Goal: Find specific page/section: Find specific page/section

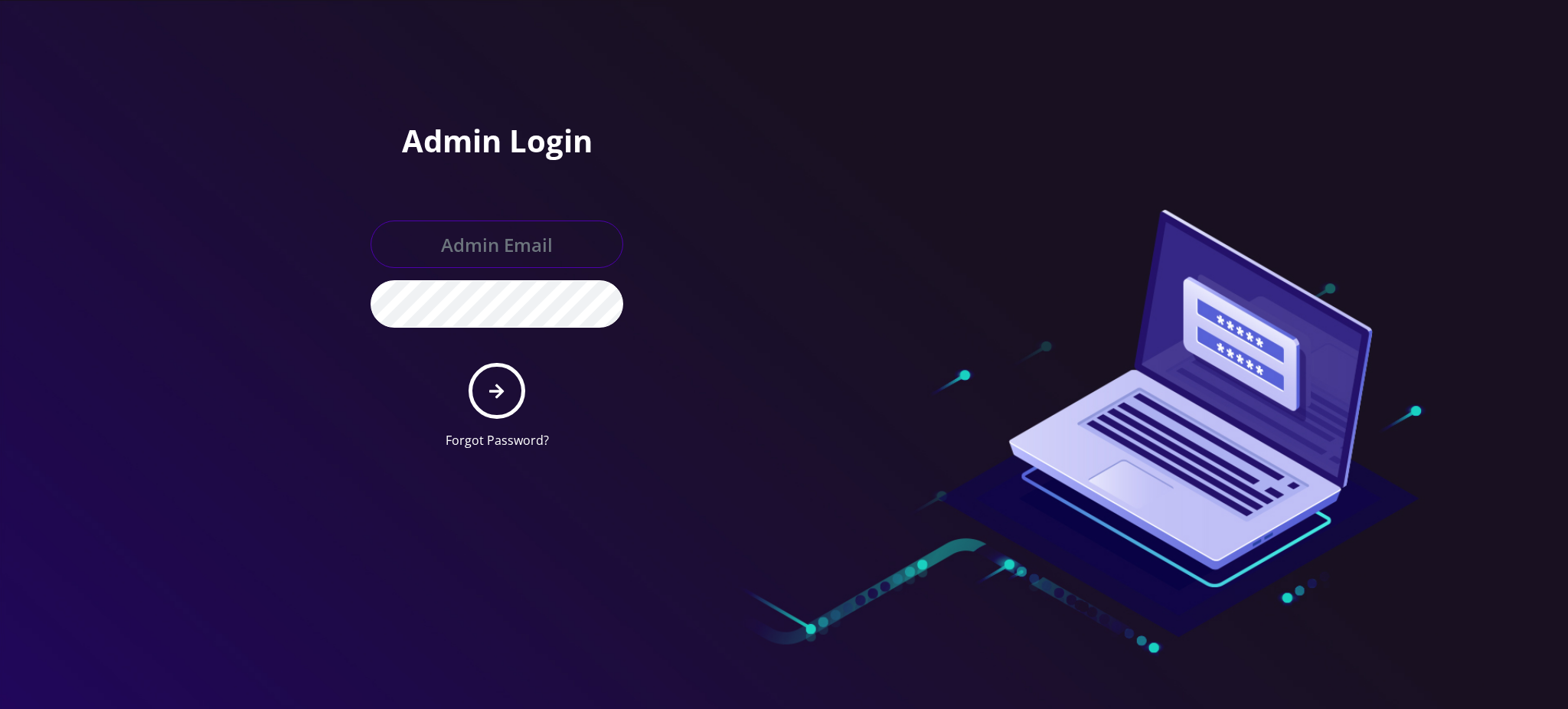
type input "rochelle@teltik.com"
drag, startPoint x: 499, startPoint y: 390, endPoint x: 492, endPoint y: 399, distance: 11.4
click at [499, 391] on icon "submit" at bounding box center [497, 391] width 15 height 17
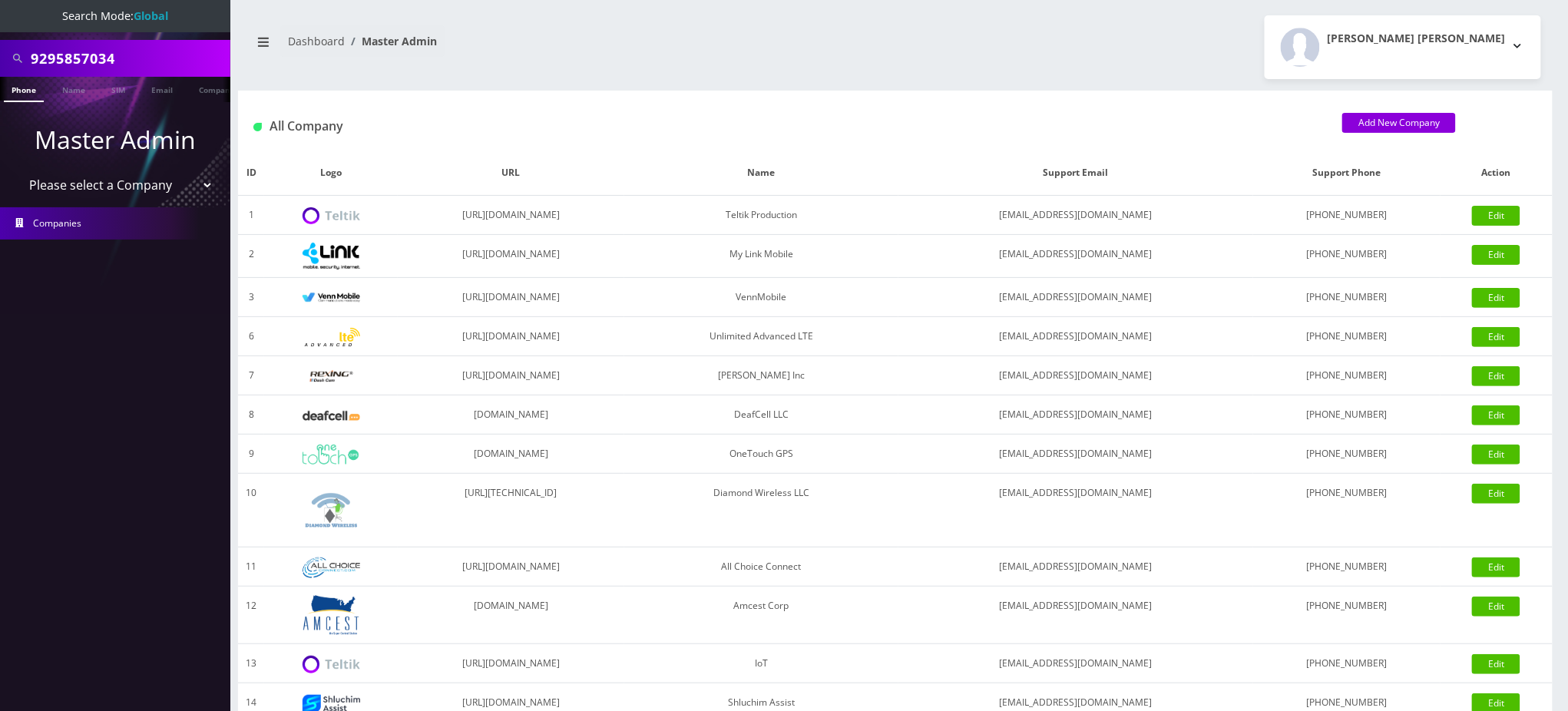
click at [123, 186] on select "Please select a Company Teltik Production My Link Mobile VennMobile Unlimited A…" at bounding box center [115, 184] width 196 height 29
select select "13"
click at [17, 170] on select "Please select a Company Teltik Production My Link Mobile VennMobile Unlimited A…" at bounding box center [115, 184] width 196 height 29
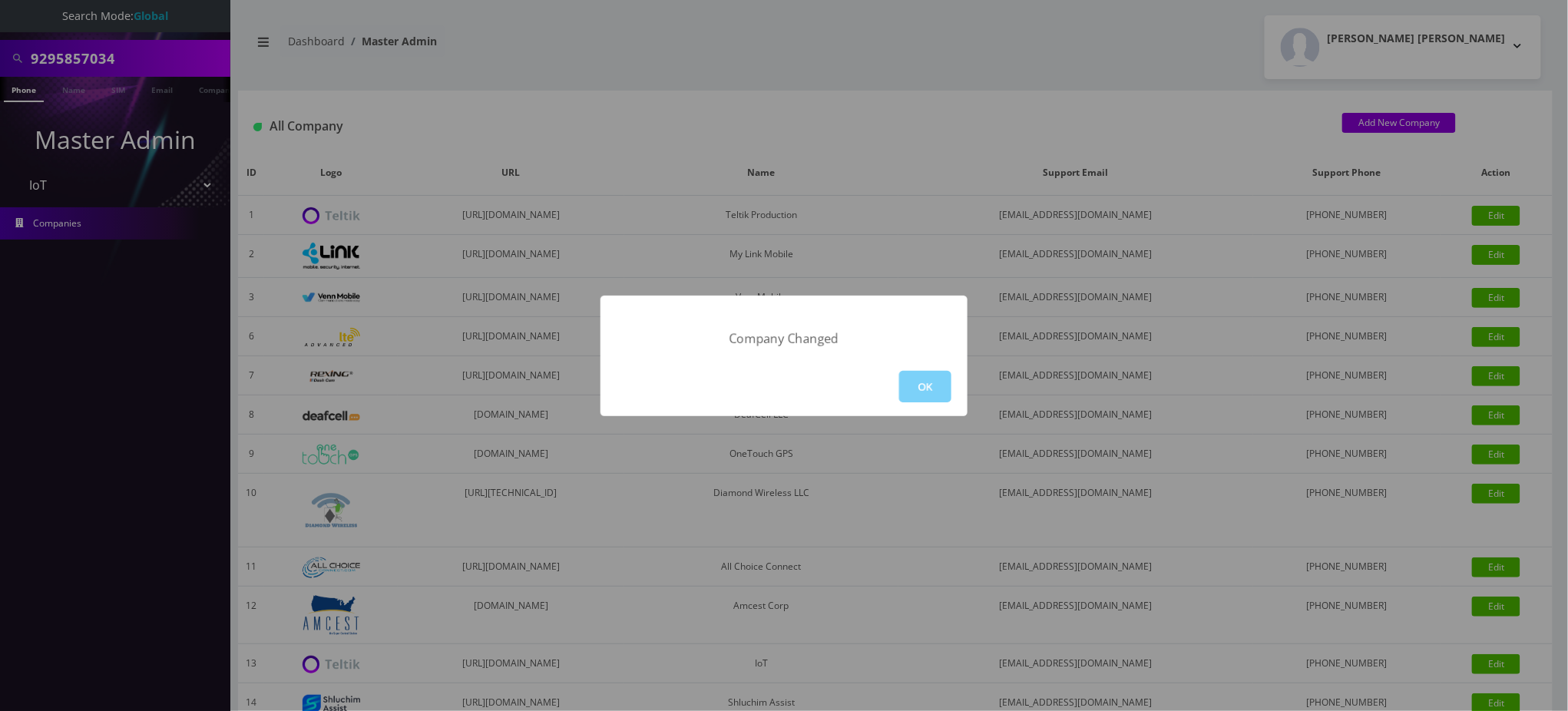
click at [933, 401] on div "OK" at bounding box center [784, 386] width 367 height 59
click at [946, 391] on button "OK" at bounding box center [925, 387] width 52 height 32
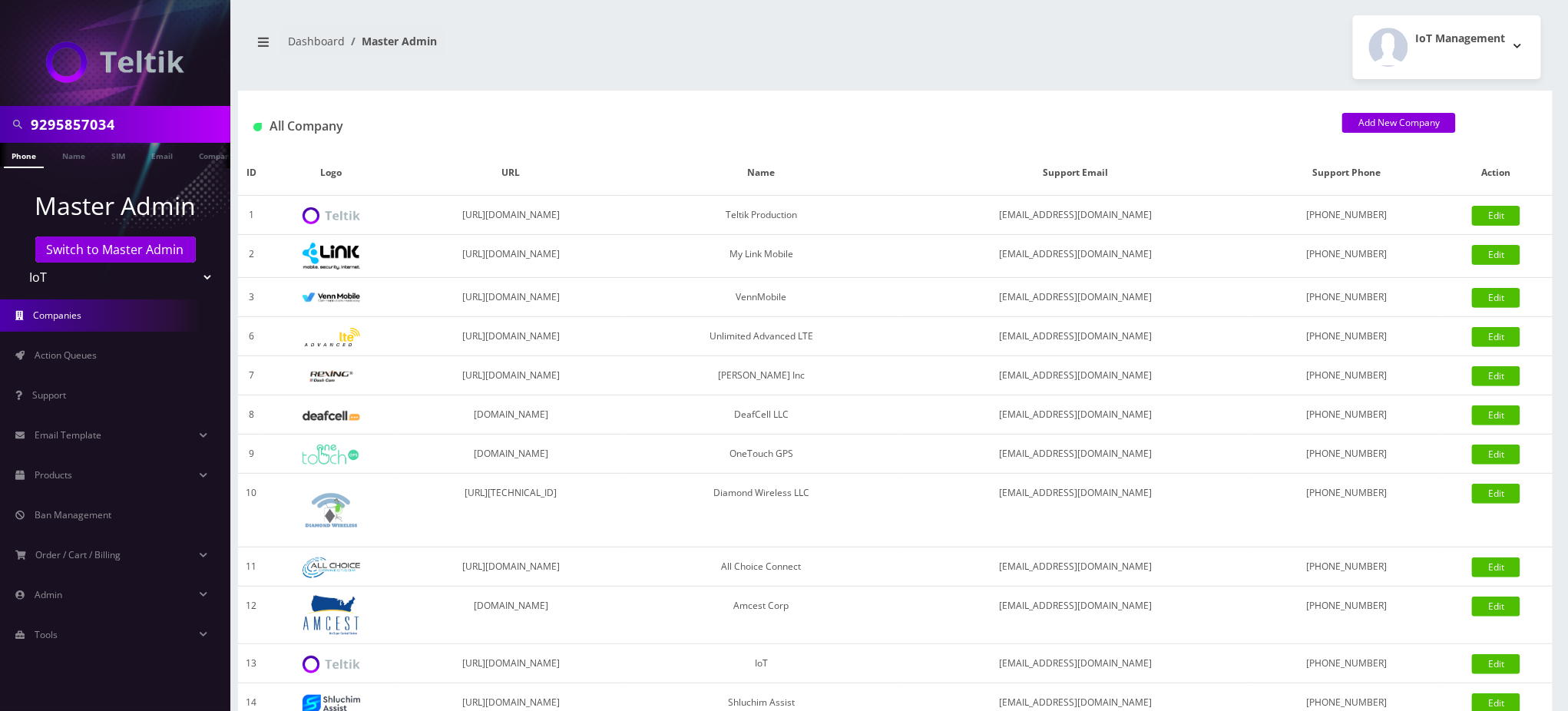
click at [1133, 70] on div "IoT Management Logout" at bounding box center [1223, 47] width 657 height 64
click at [1281, 34] on div "IoT Management Logout" at bounding box center [1223, 47] width 657 height 64
drag, startPoint x: 1012, startPoint y: 74, endPoint x: 788, endPoint y: 7, distance: 233.8
click at [1009, 74] on div "IoT Management Logout" at bounding box center [1223, 47] width 657 height 64
